Goal: Ask a question: Seek information or help from site administrators or community

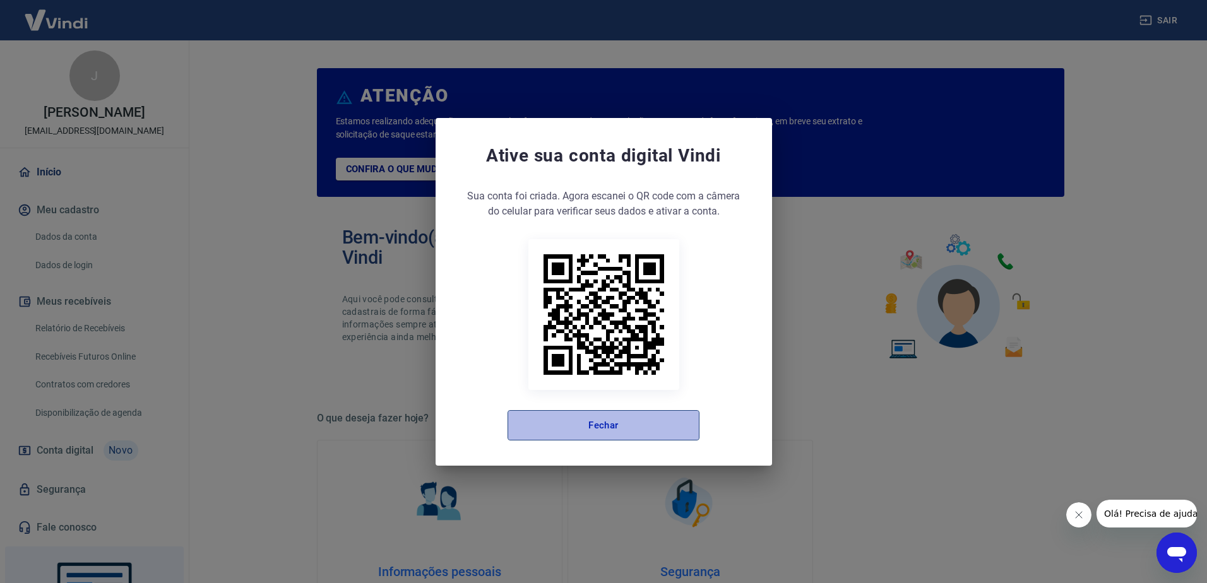
click at [656, 427] on button "Fechar" at bounding box center [603, 425] width 192 height 30
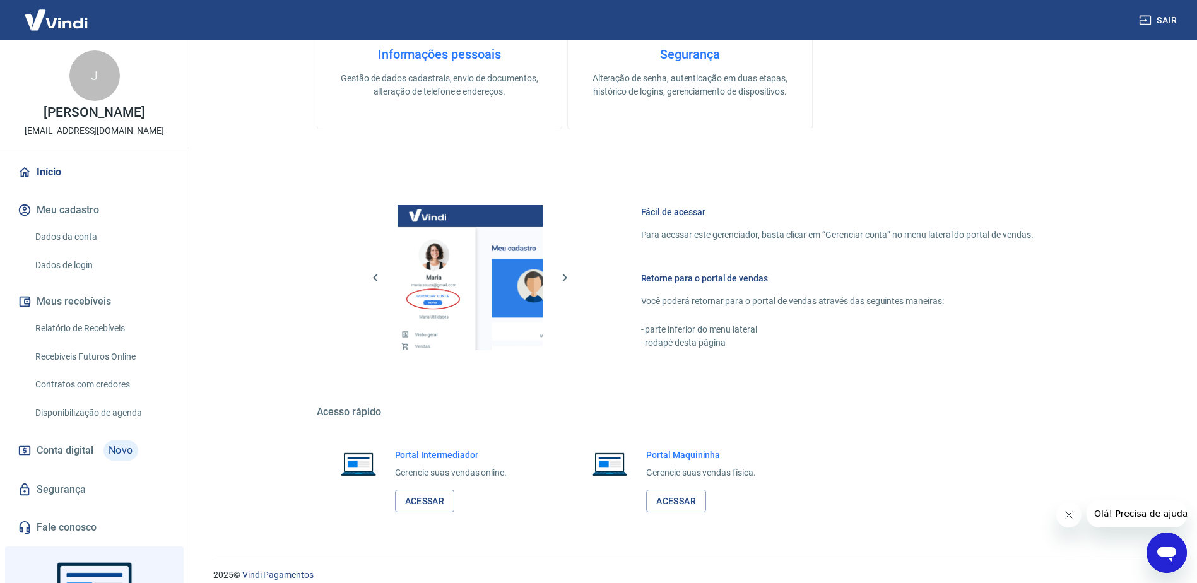
scroll to position [531, 0]
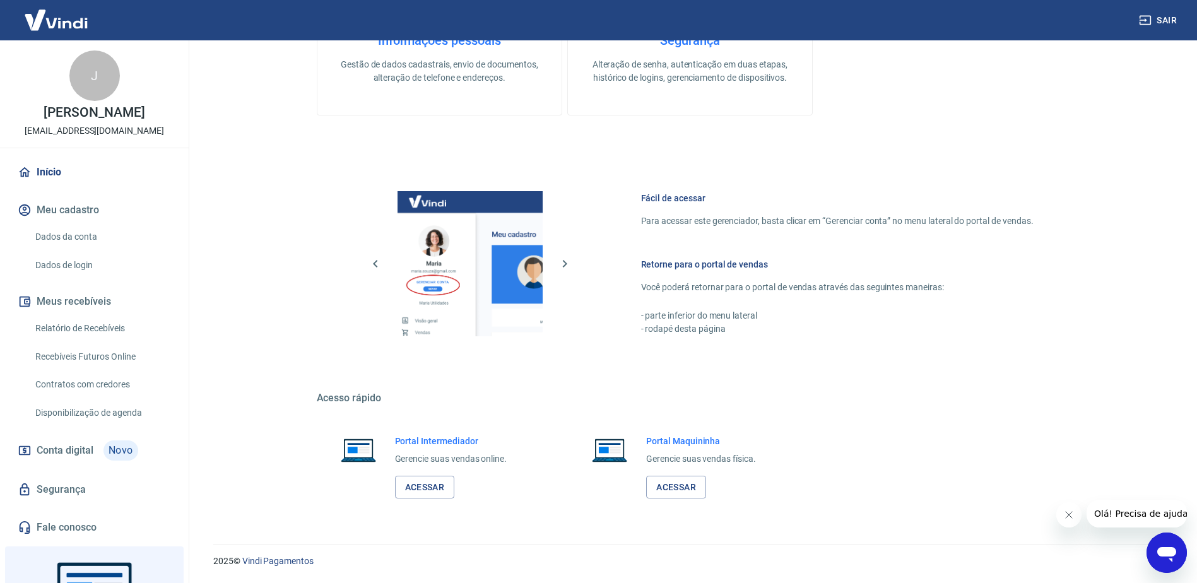
click at [1144, 514] on span "Olá! Precisa de ajuda?" at bounding box center [1143, 514] width 98 height 10
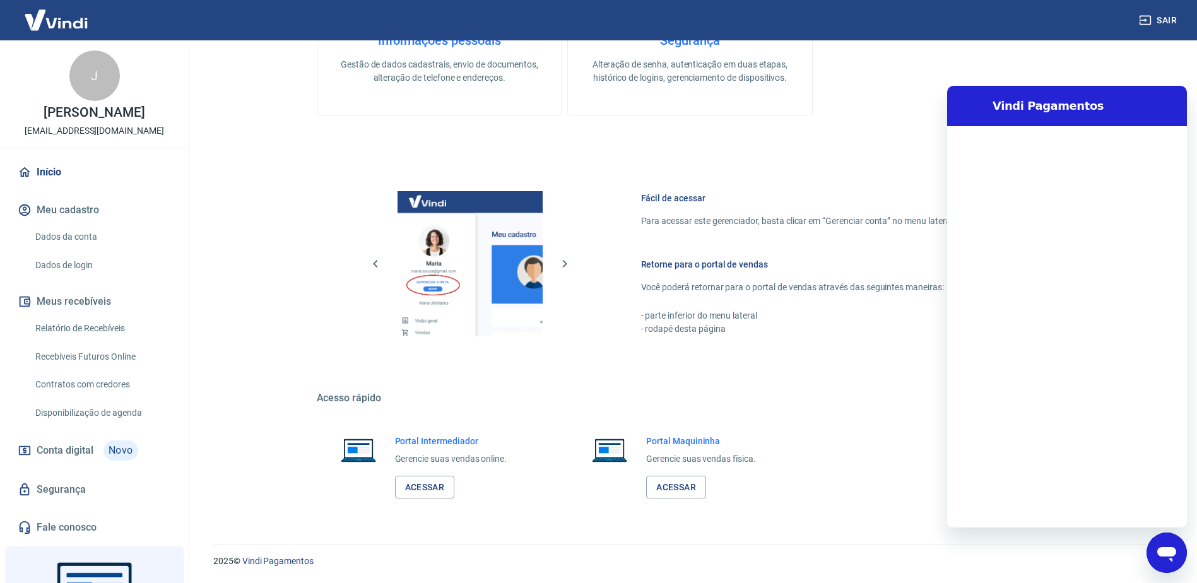
scroll to position [0, 0]
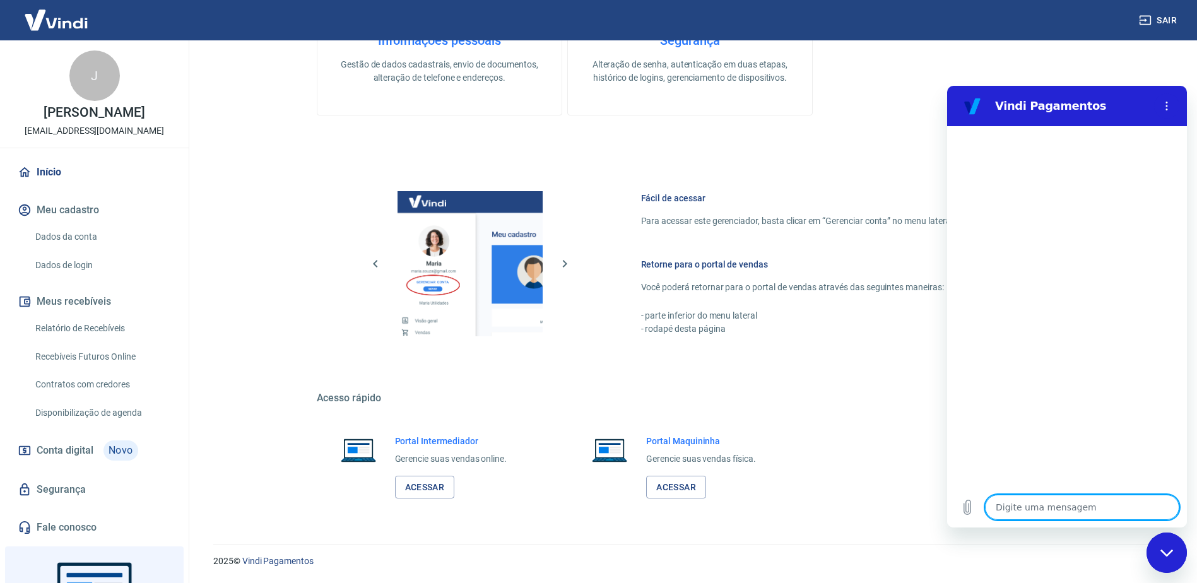
type textarea "b"
type textarea "x"
type textarea "bo"
type textarea "x"
type textarea "boa"
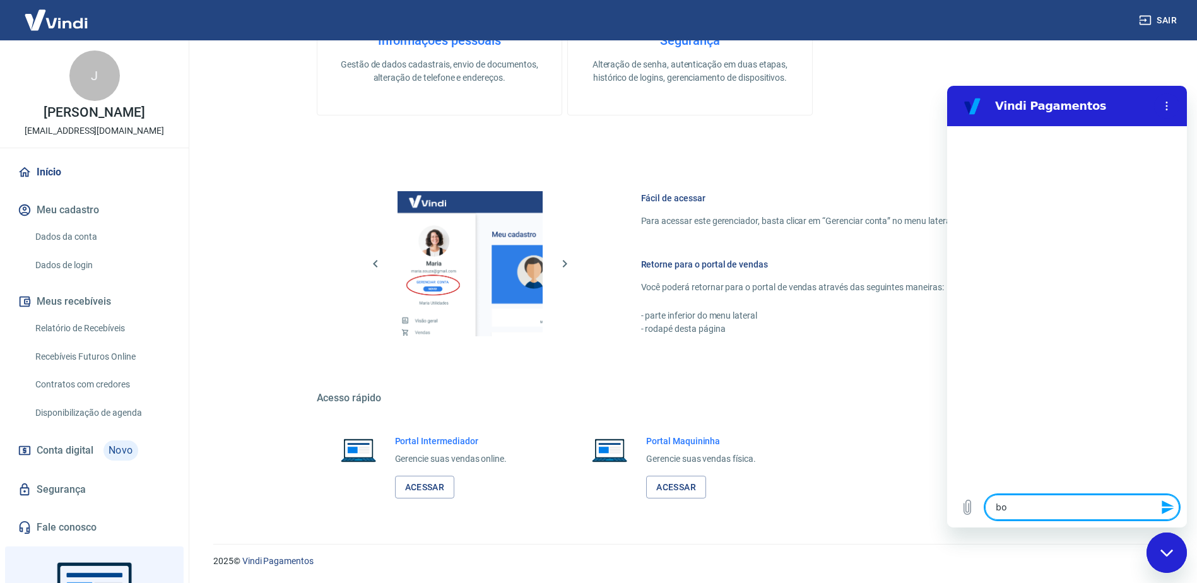
type textarea "x"
type textarea "boa"
type textarea "x"
type textarea "boa t"
type textarea "x"
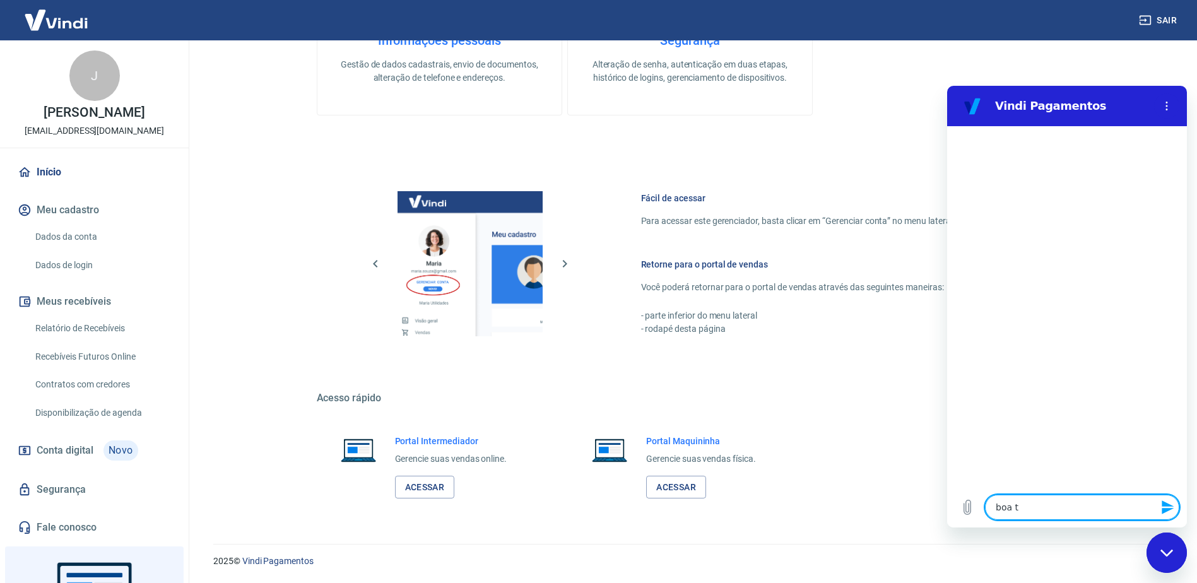
type textarea "boa ta"
type textarea "x"
type textarea "boa t"
type textarea "x"
type textarea "boa ta"
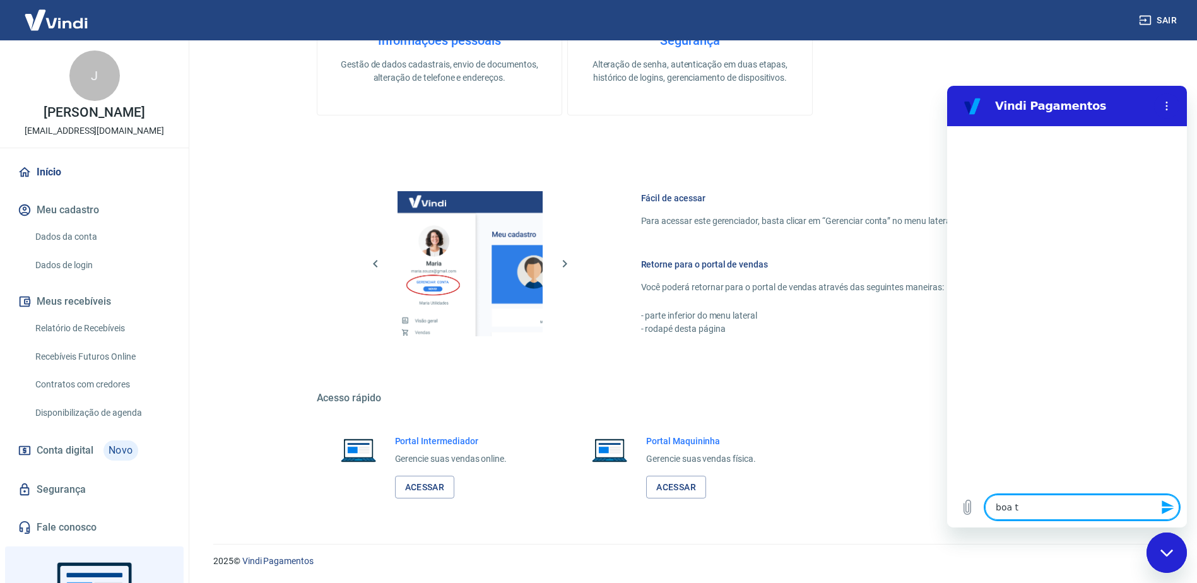
type textarea "x"
type textarea "boa tar"
type textarea "x"
type textarea "boa tard"
type textarea "x"
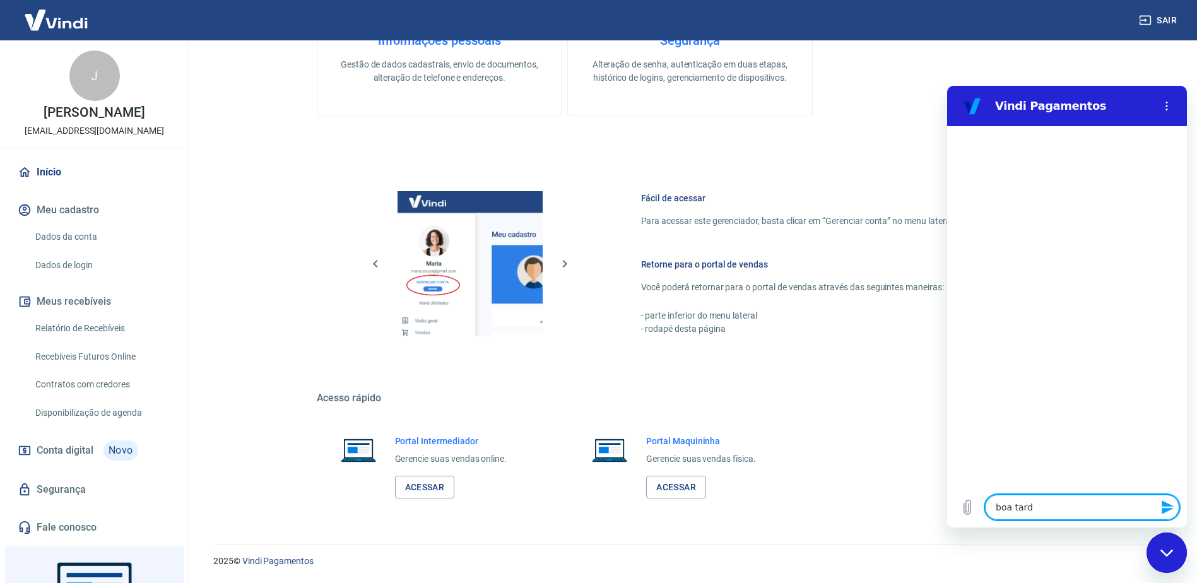
type textarea "boa tarde"
type textarea "x"
type textarea "G"
type textarea "x"
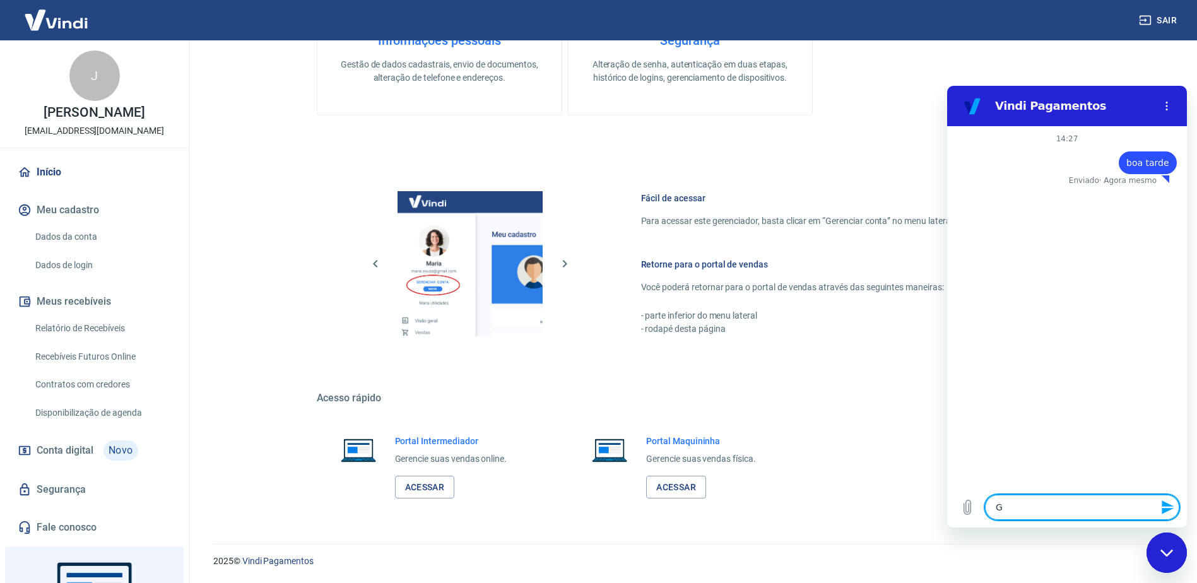
type textarea "Go"
type textarea "x"
type textarea "Gos"
type textarea "x"
type textarea "Gost"
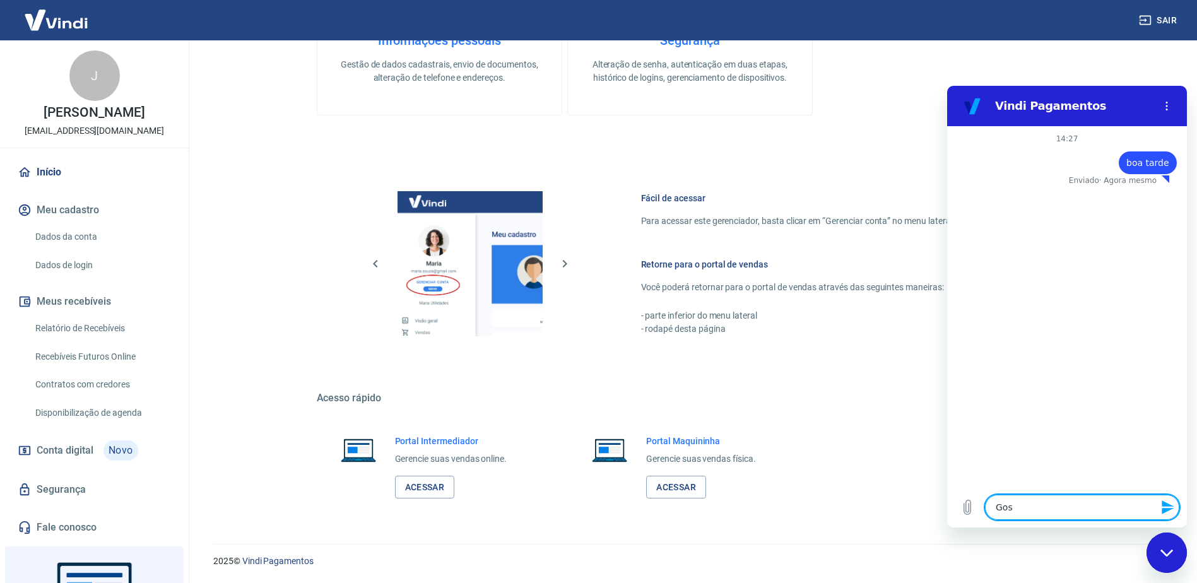
type textarea "x"
type textarea "Gosta"
type textarea "x"
type textarea "Gostar"
type textarea "x"
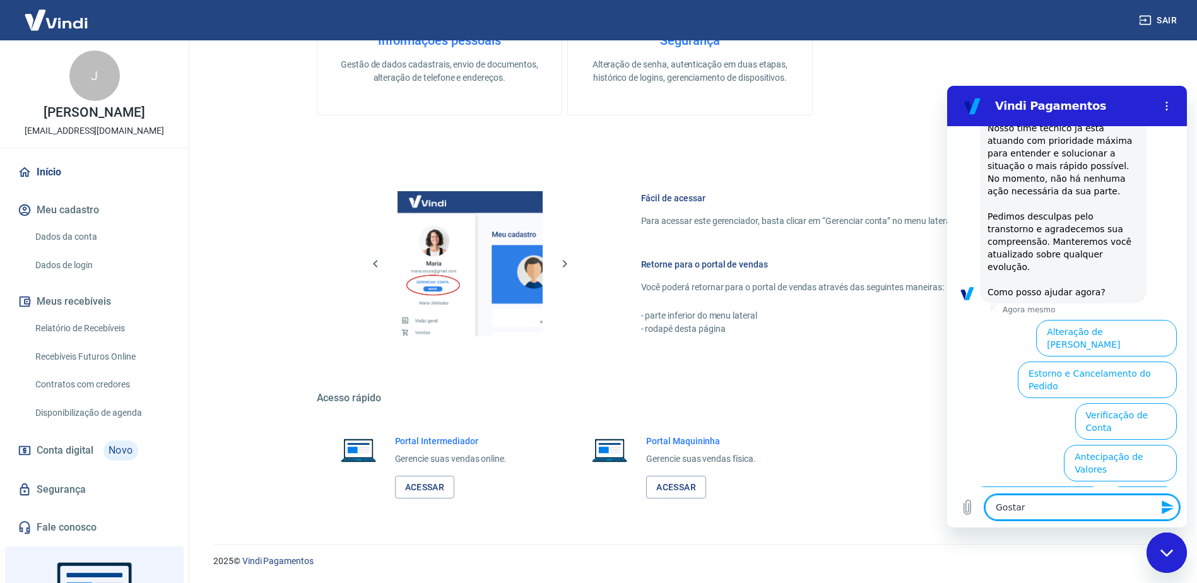
scroll to position [307, 0]
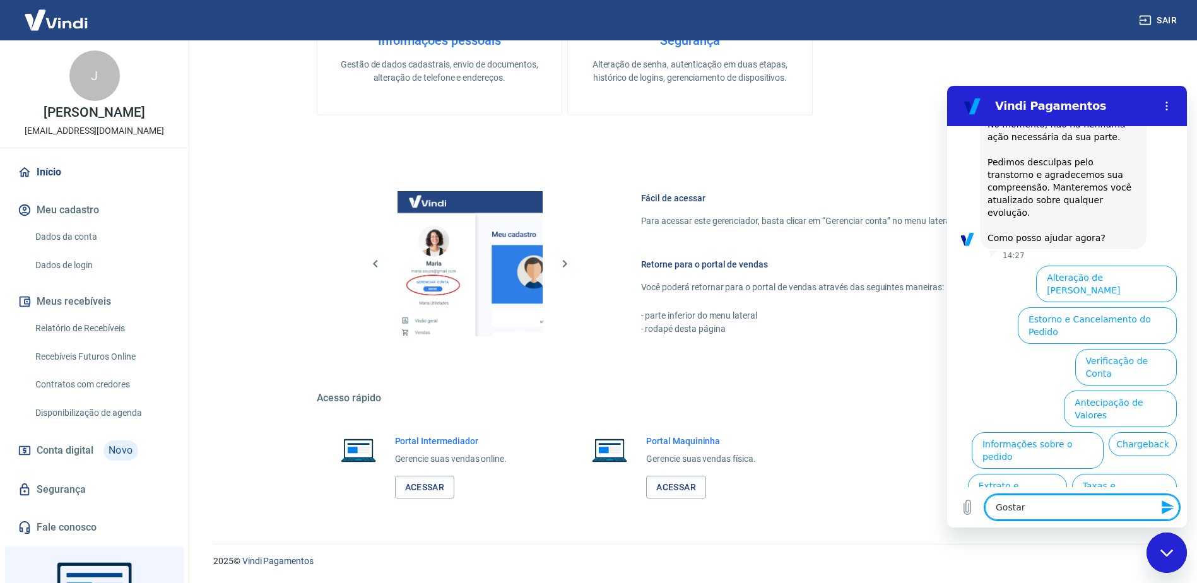
type textarea "Gostar"
drag, startPoint x: 695, startPoint y: 437, endPoint x: 663, endPoint y: 450, distance: 34.8
click at [695, 437] on h6 "Portal Maquininha" at bounding box center [701, 441] width 110 height 13
click at [685, 492] on link "Acessar" at bounding box center [676, 487] width 60 height 23
click at [1104, 432] on button "Informações sobre o pedido" at bounding box center [1038, 450] width 132 height 37
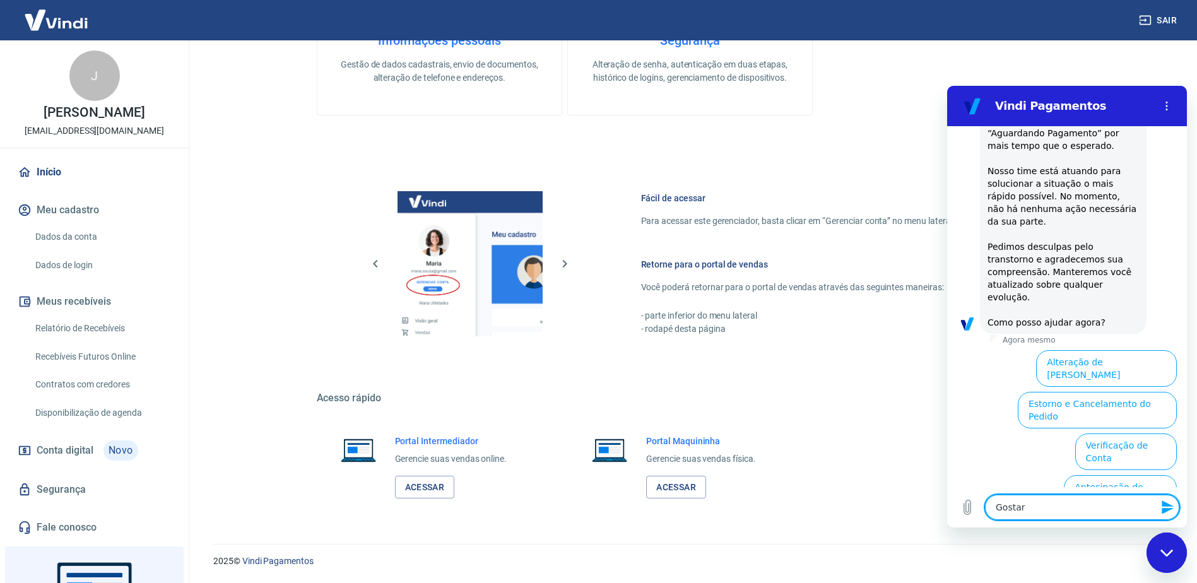
scroll to position [713, 0]
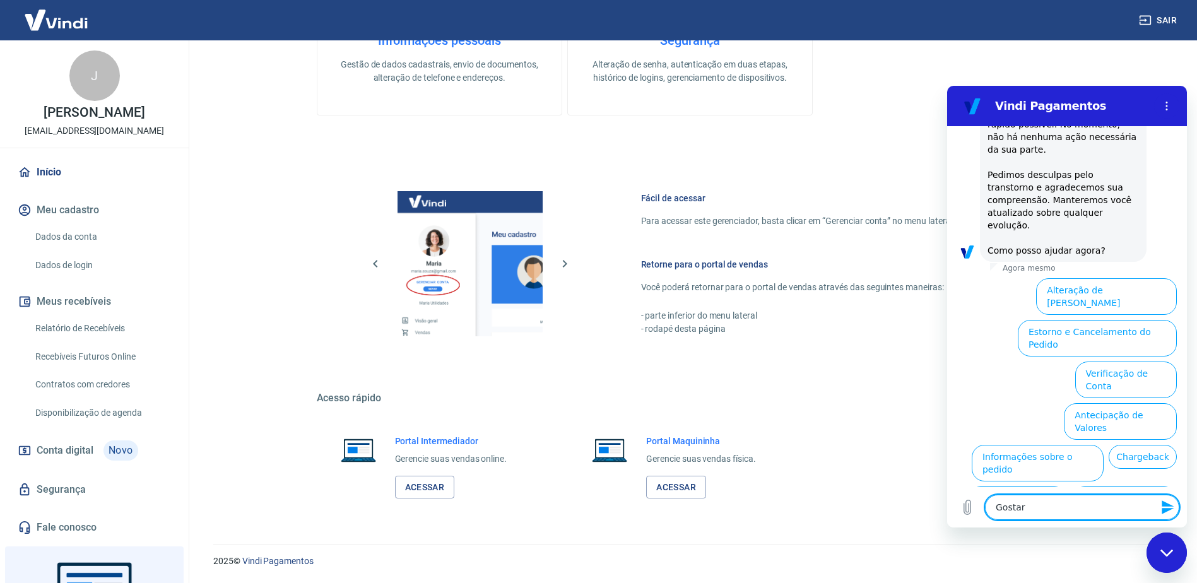
drag, startPoint x: 1187, startPoint y: 418, endPoint x: 2135, endPoint y: 524, distance: 954.5
click at [1014, 81] on div "Informações pessoais Gestão de dados cadastrais, envio de documentos, alteração…" at bounding box center [690, 11] width 747 height 207
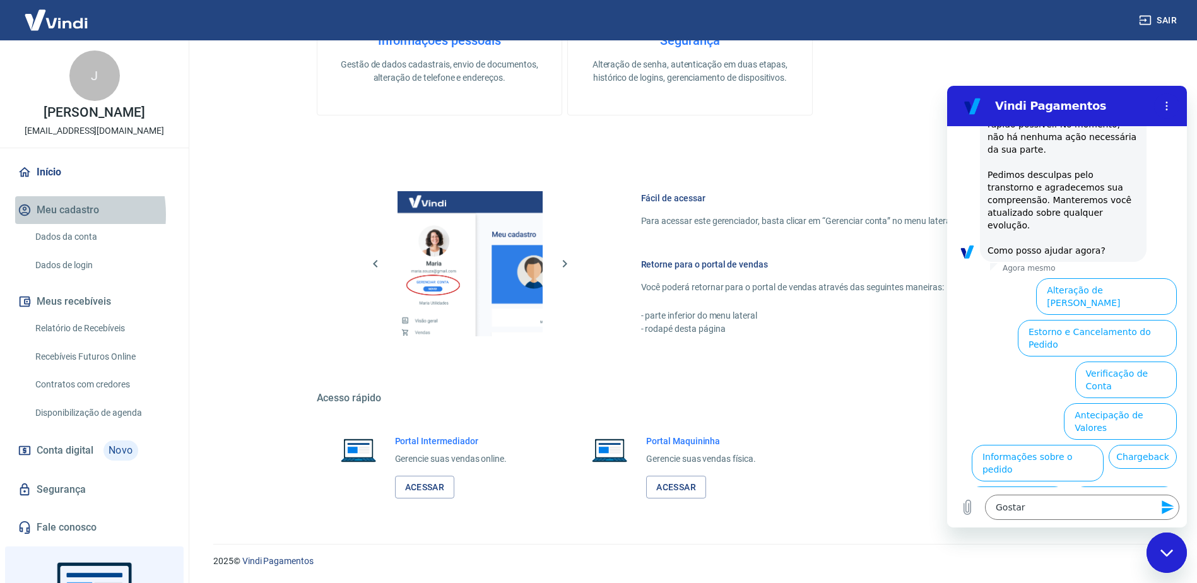
click at [41, 213] on button "Meu cadastro" at bounding box center [94, 210] width 158 height 28
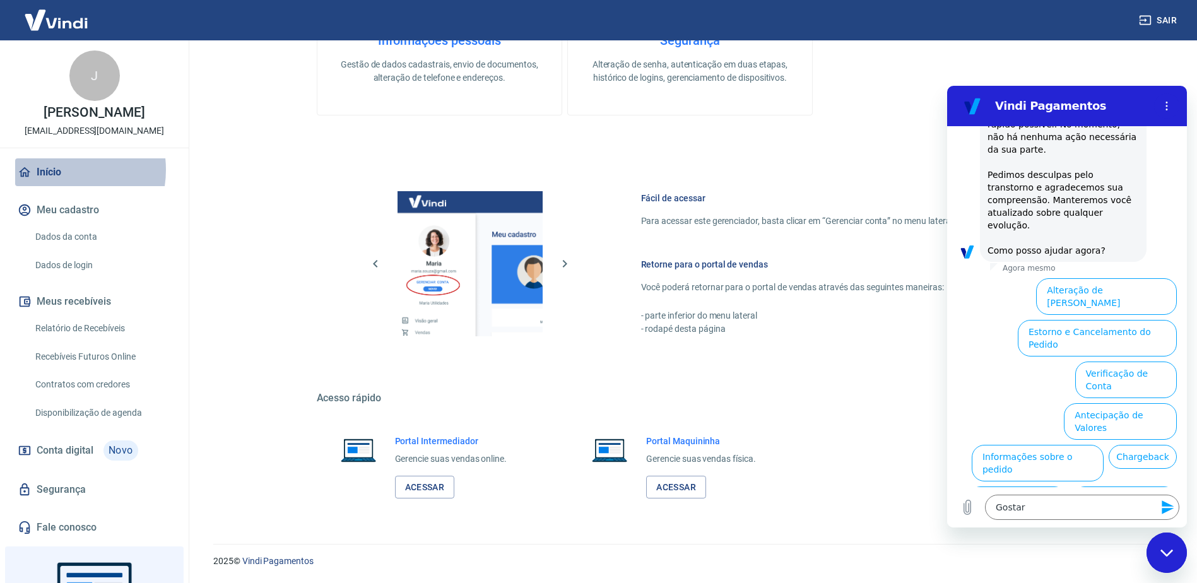
click at [57, 171] on link "Início" at bounding box center [94, 172] width 158 height 28
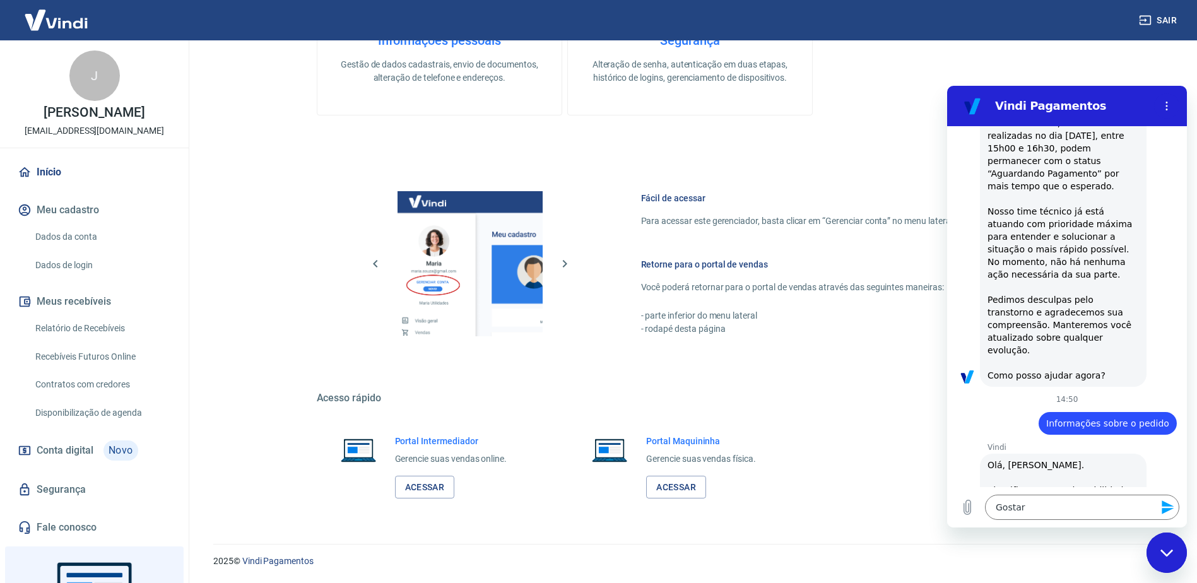
scroll to position [0, 0]
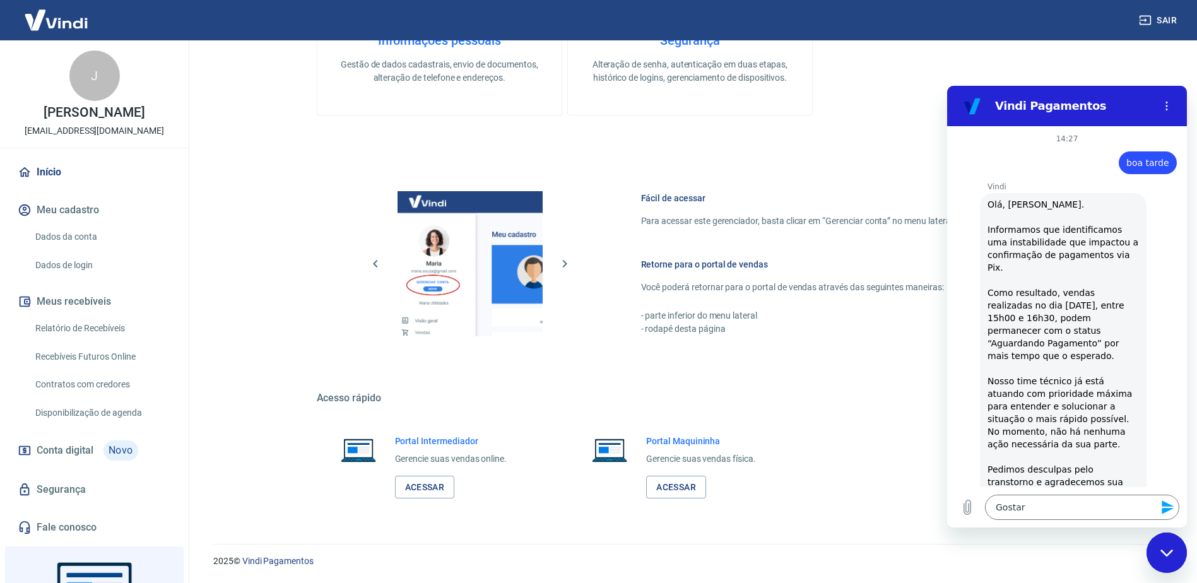
click at [1153, 90] on section "Vindi Pagamentos" at bounding box center [1067, 106] width 240 height 40
type textarea "x"
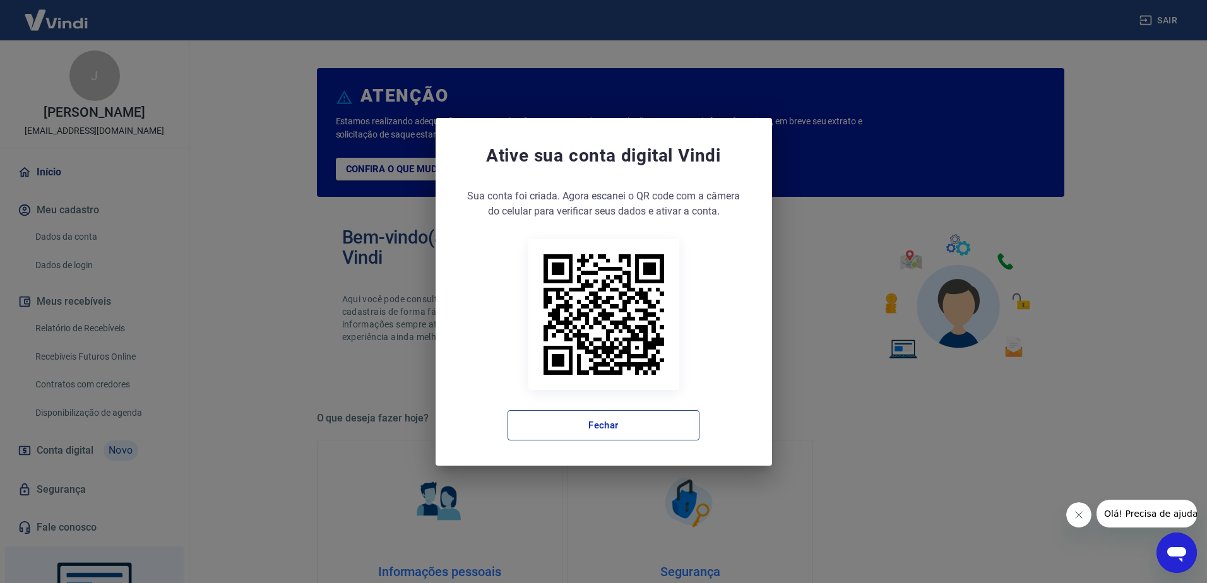
click at [591, 420] on button "Fechar" at bounding box center [603, 425] width 192 height 30
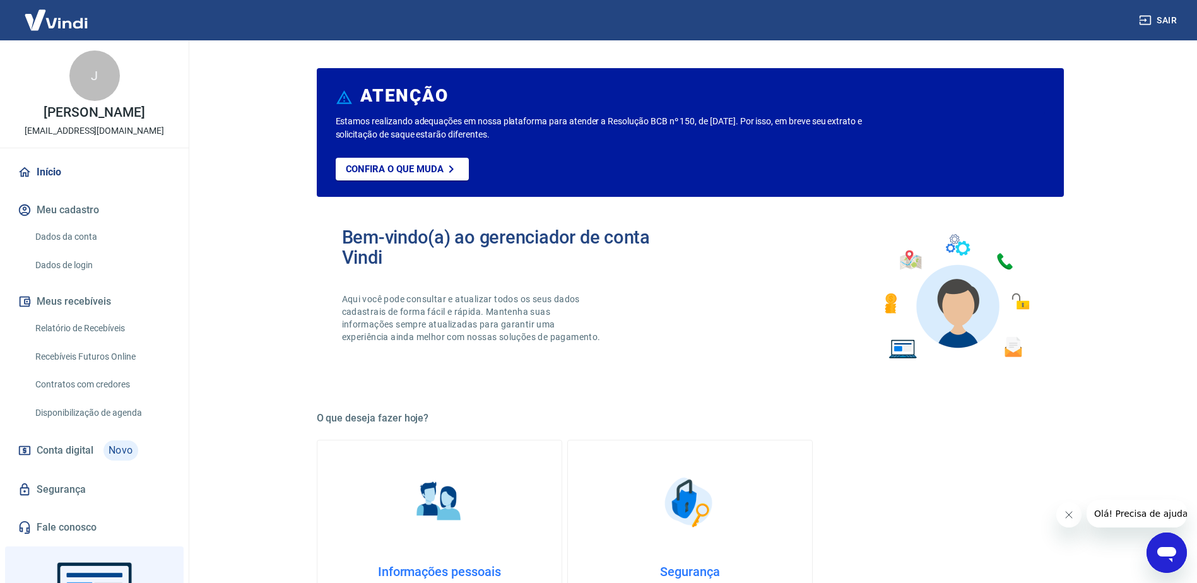
click at [1074, 519] on button "Fechar mensagem da empresa" at bounding box center [1068, 514] width 25 height 25
